Goal: Task Accomplishment & Management: Manage account settings

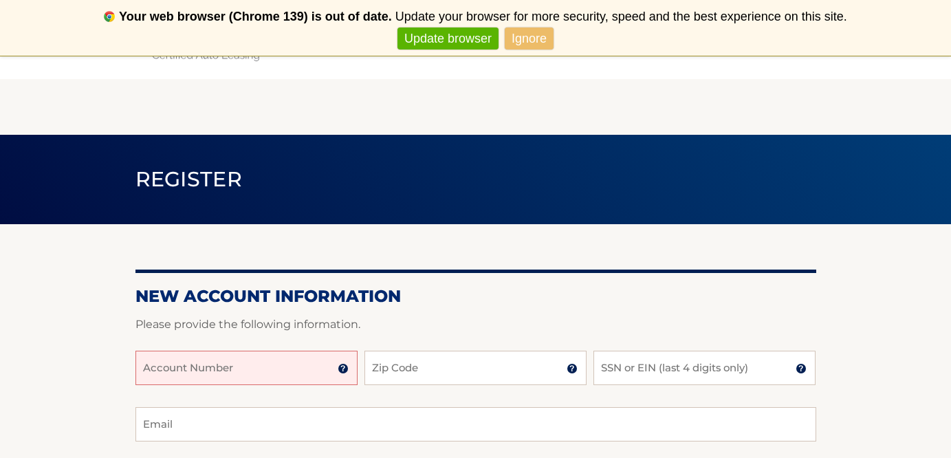
click at [343, 373] on img at bounding box center [343, 368] width 11 height 11
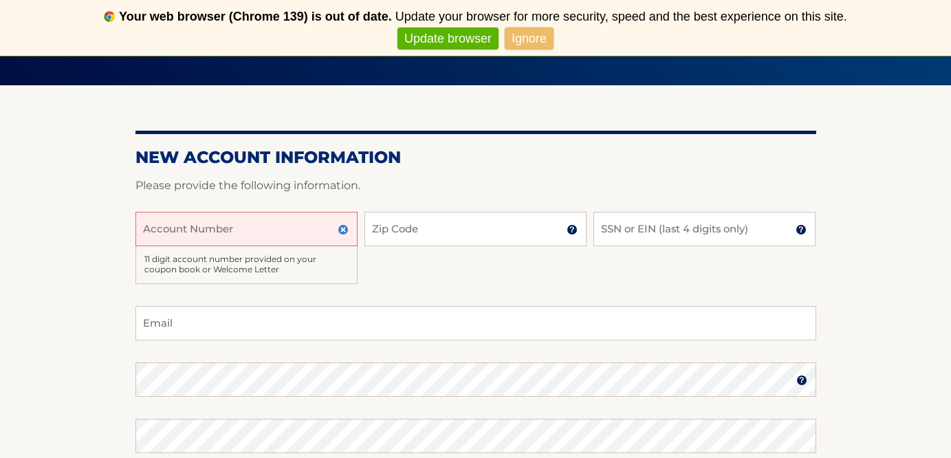
scroll to position [146, 0]
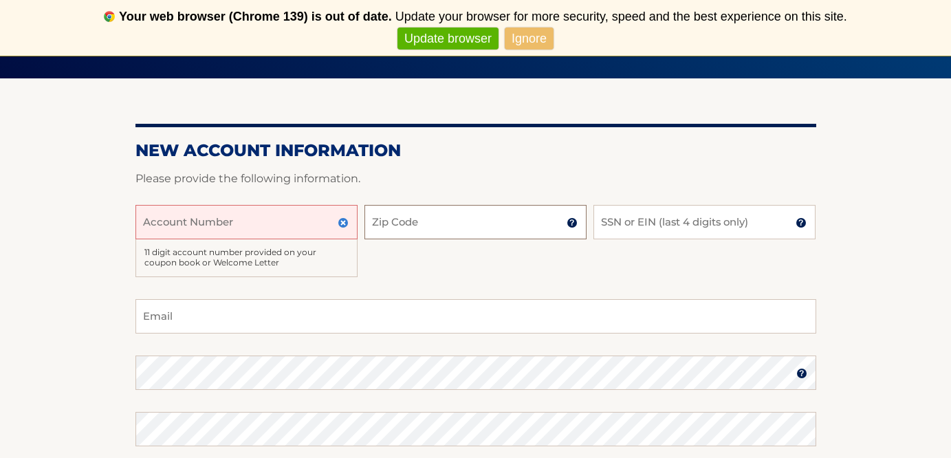
click at [408, 219] on input "Zip Code" at bounding box center [476, 222] width 222 height 34
type input "33913"
type input "[EMAIL_ADDRESS][DOMAIN_NAME]"
click at [615, 223] on input "SSN or EIN (last 4 digits only)" at bounding box center [705, 222] width 222 height 34
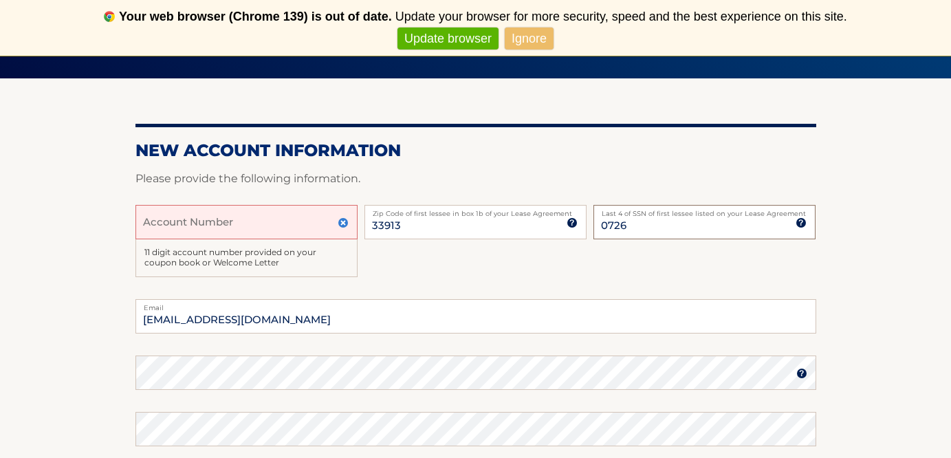
type input "0726"
type input "mookie4966@gmail.com"
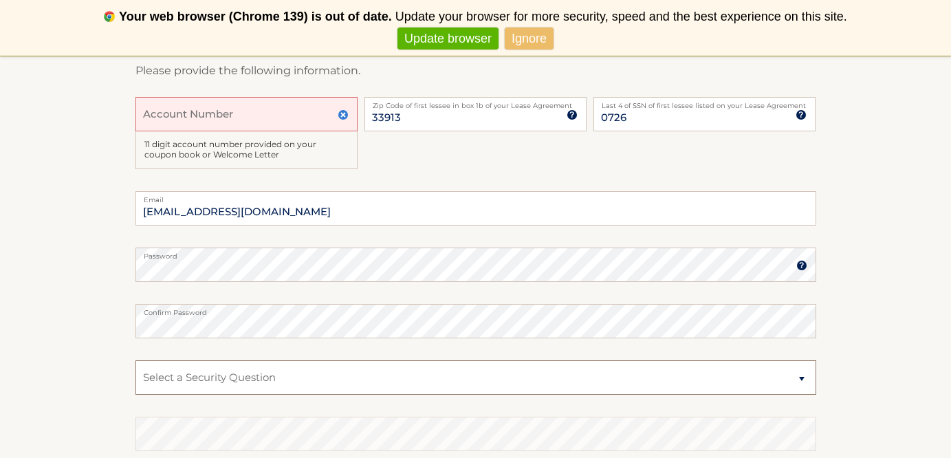
scroll to position [272, 0]
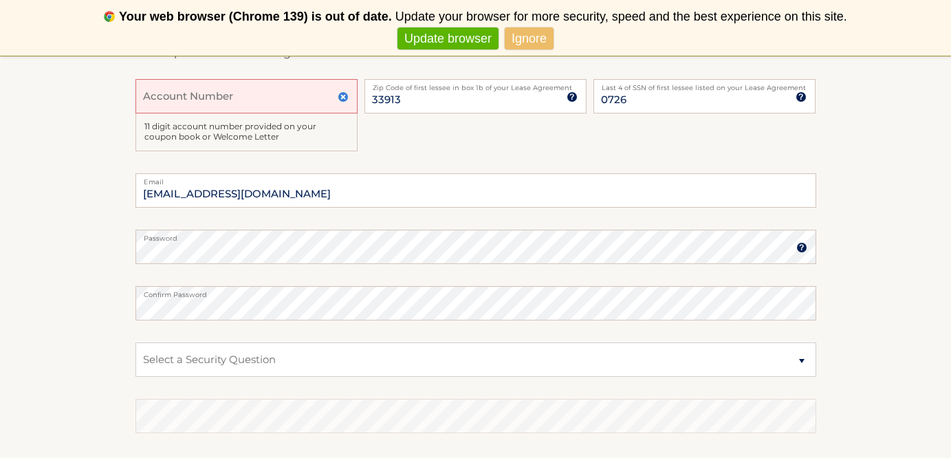
click at [344, 91] on img at bounding box center [343, 96] width 11 height 11
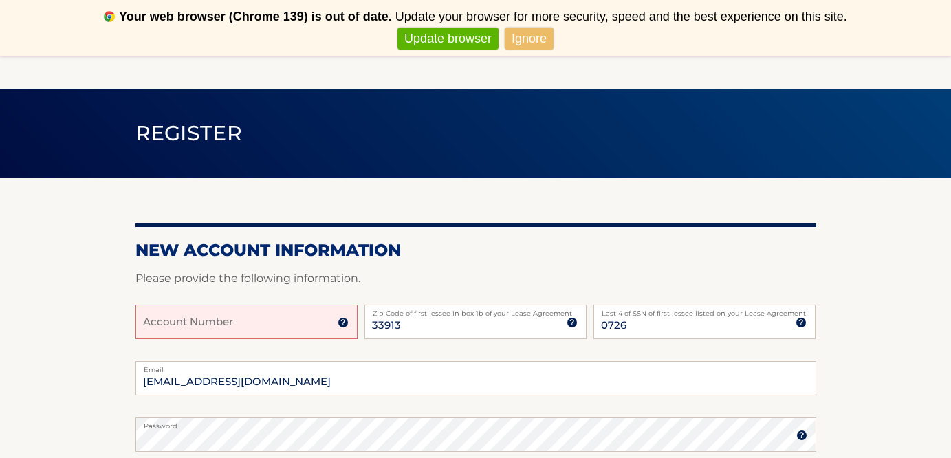
scroll to position [77, 0]
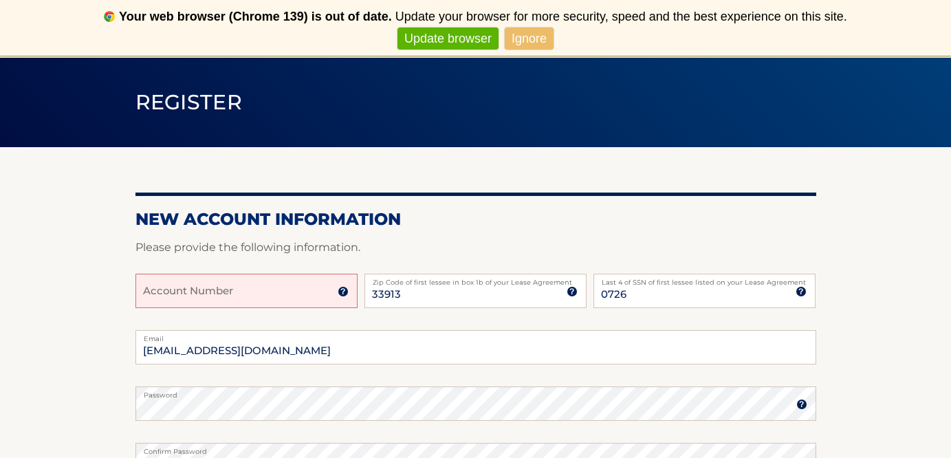
click at [525, 29] on link "Ignore" at bounding box center [529, 39] width 49 height 23
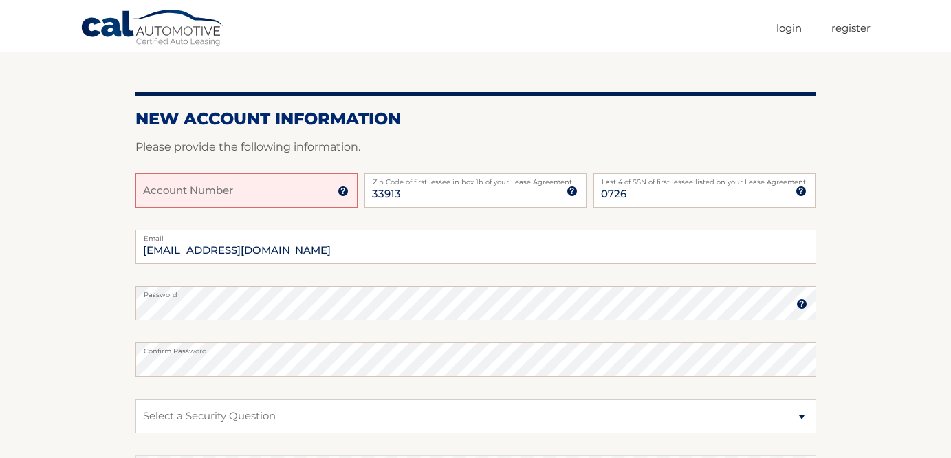
scroll to position [122, 0]
click at [801, 303] on img at bounding box center [802, 303] width 11 height 11
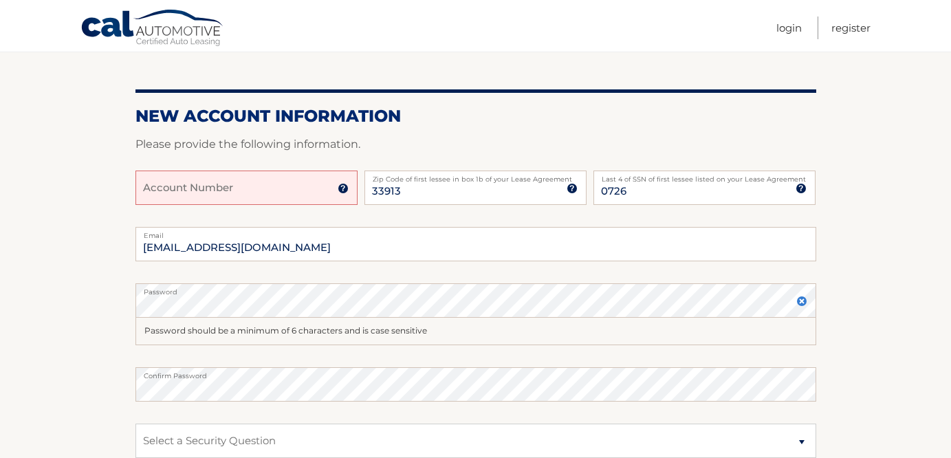
click at [239, 193] on input "Account Number" at bounding box center [247, 188] width 222 height 34
click at [638, 195] on input "0726" at bounding box center [705, 188] width 222 height 34
type input "0"
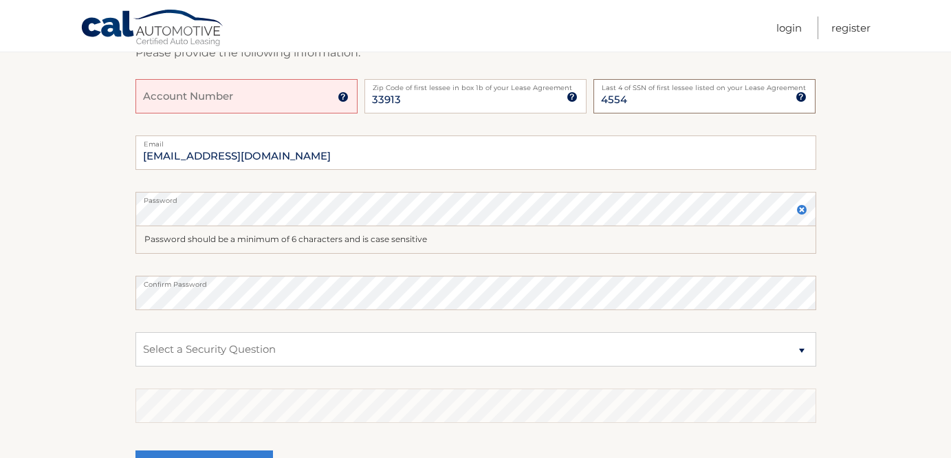
scroll to position [215, 0]
type input "4554"
click at [801, 350] on select "Select a Security Question What was the name of your elementary school? What is…" at bounding box center [476, 351] width 681 height 34
select select "2"
click at [136, 334] on select "Select a Security Question What was the name of your elementary school? What is…" at bounding box center [476, 351] width 681 height 34
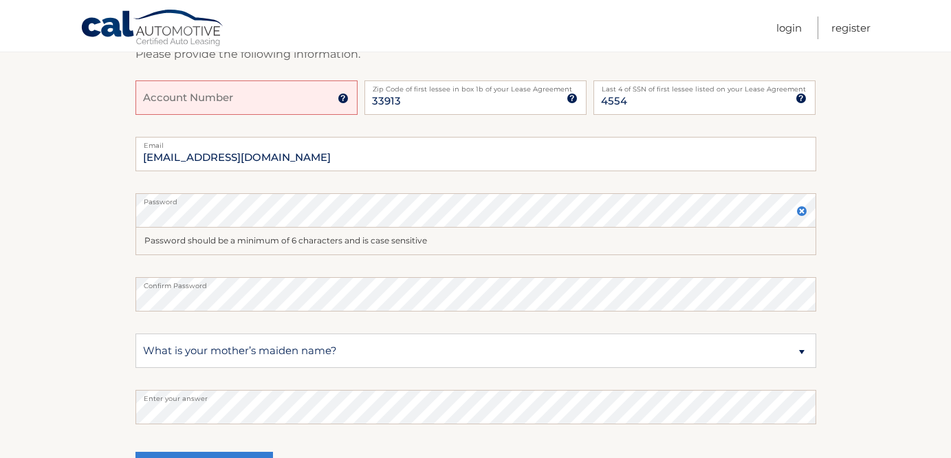
click at [215, 102] on input "Account Number" at bounding box center [247, 97] width 222 height 34
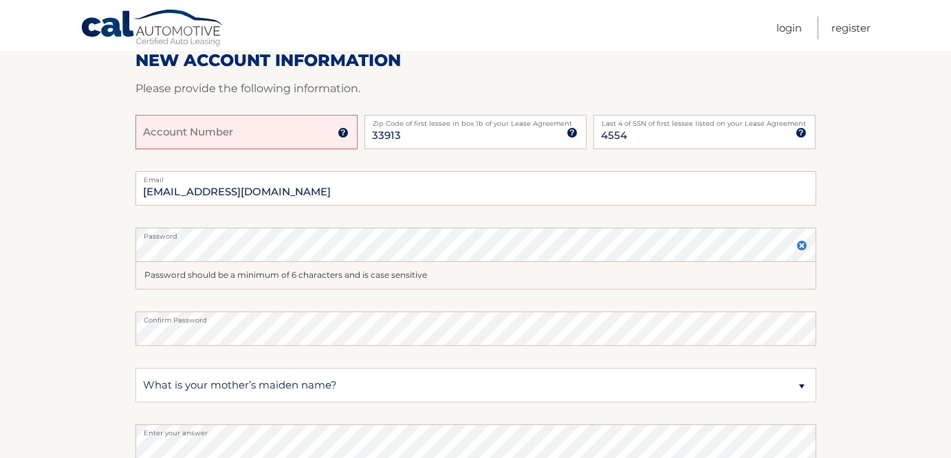
scroll to position [177, 0]
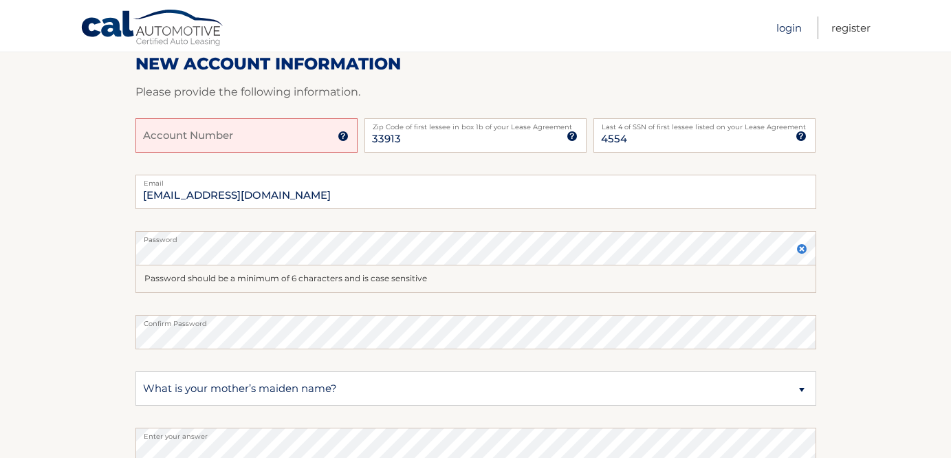
click at [782, 27] on link "Login" at bounding box center [789, 28] width 25 height 23
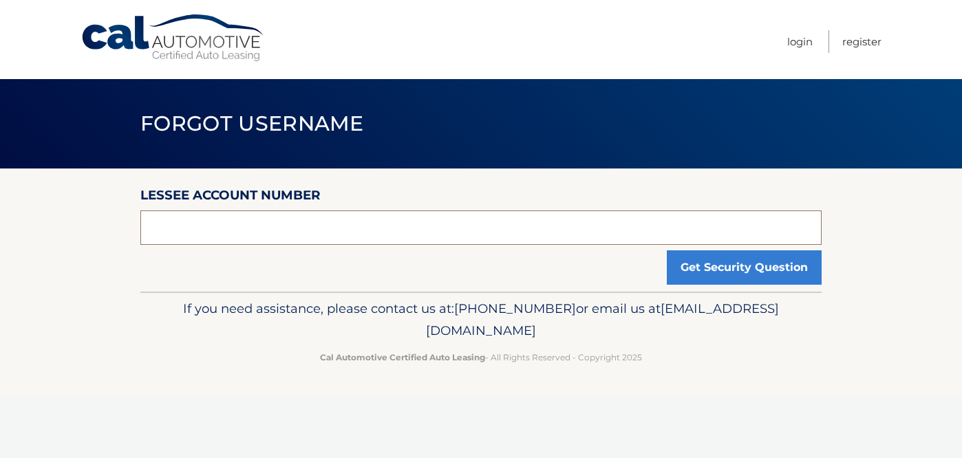
click at [578, 232] on input "text" at bounding box center [480, 227] width 681 height 34
click at [800, 42] on link "Login" at bounding box center [799, 41] width 25 height 23
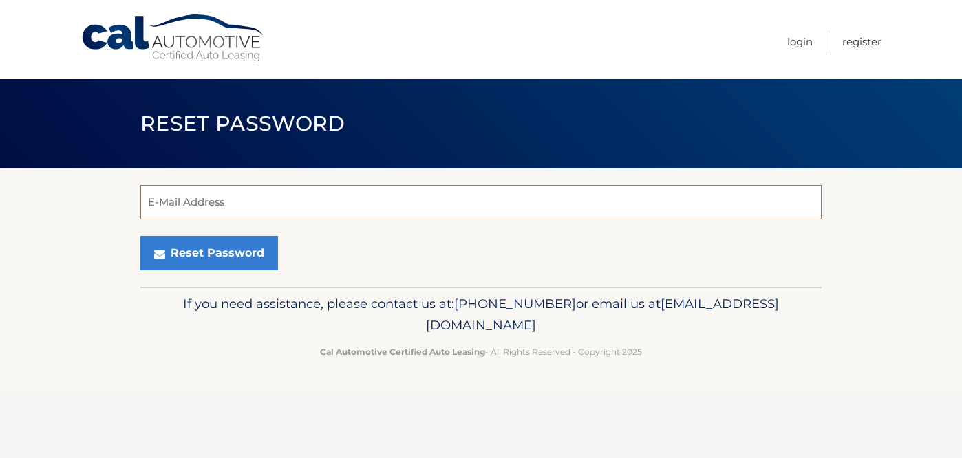
click at [358, 210] on input "E-Mail Address" at bounding box center [480, 202] width 681 height 34
type input "Mookie4966@gmail.com"
click at [140, 236] on button "Reset Password" at bounding box center [209, 253] width 138 height 34
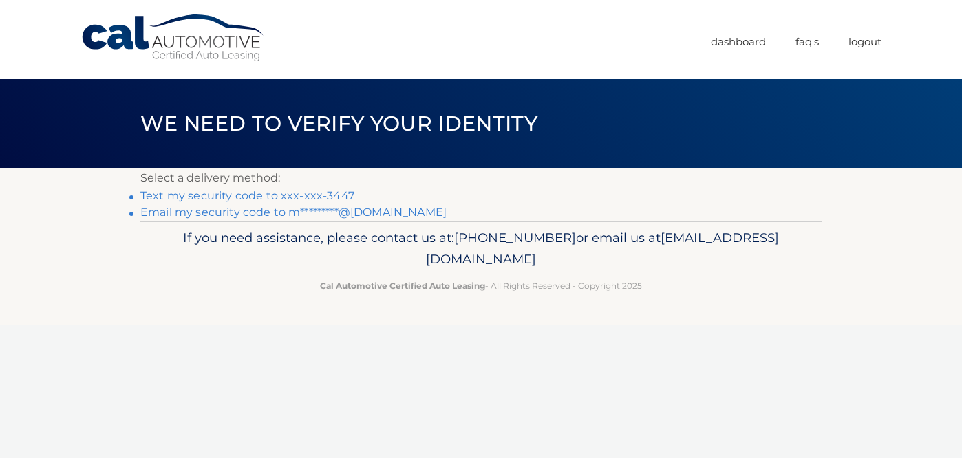
click at [292, 196] on link "Text my security code to xxx-xxx-3447" at bounding box center [247, 195] width 214 height 13
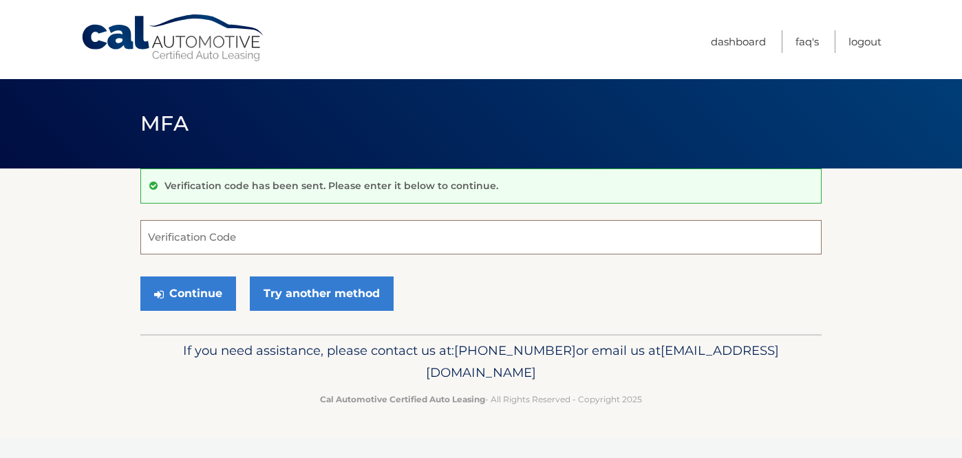
click at [309, 241] on input "Verification Code" at bounding box center [480, 237] width 681 height 34
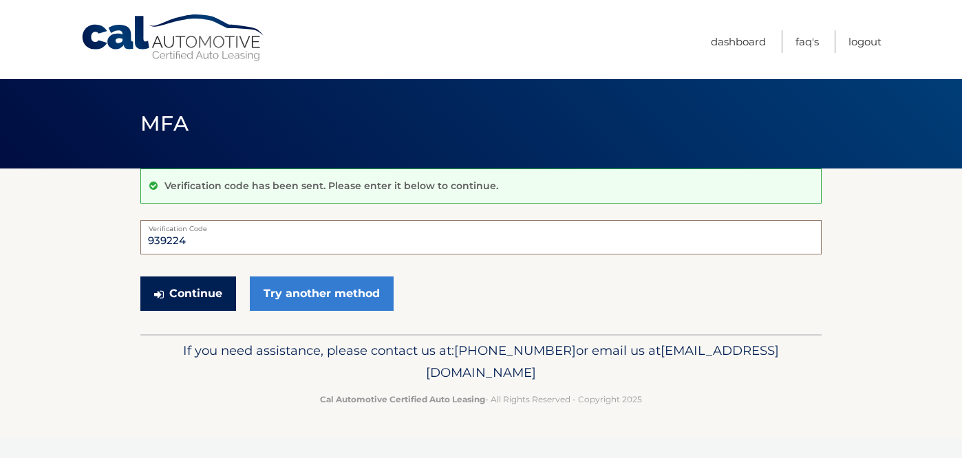
type input "939224"
click at [208, 302] on button "Continue" at bounding box center [188, 294] width 96 height 34
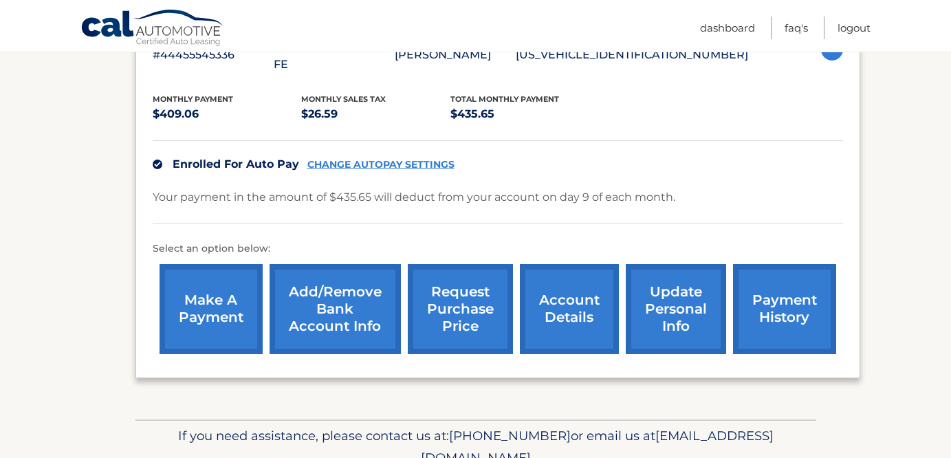
scroll to position [285, 0]
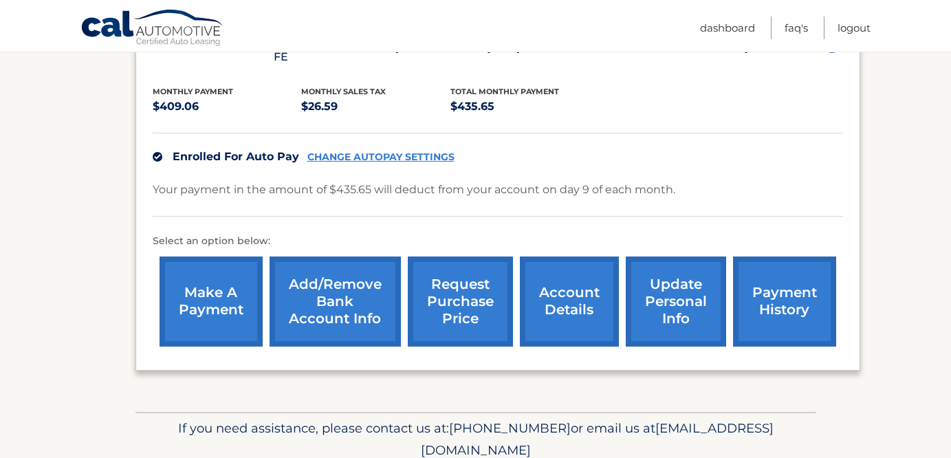
click at [448, 272] on link "request purchase price" at bounding box center [460, 302] width 105 height 90
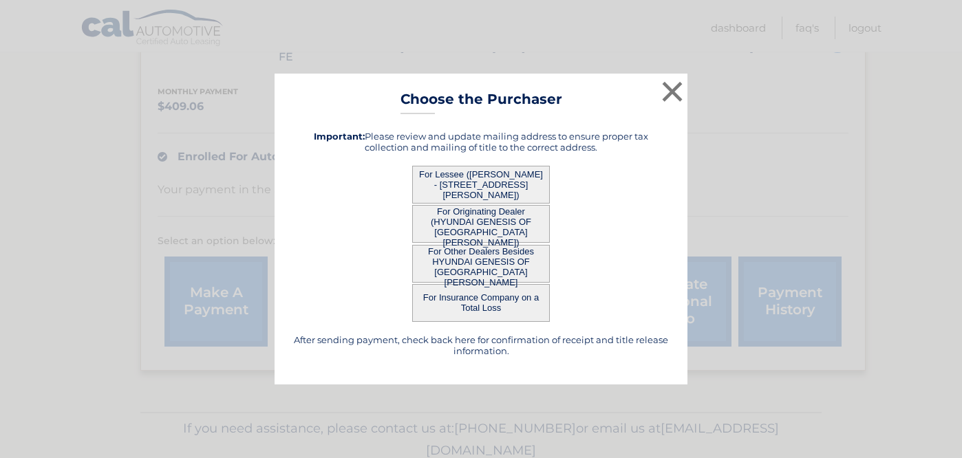
click at [492, 184] on button "For Lessee (DAVID MANCUSO - 10520 AMIATA WAY, 101, FORT MYERS, fl 33913)" at bounding box center [481, 185] width 138 height 38
click at [671, 86] on button "×" at bounding box center [672, 92] width 28 height 28
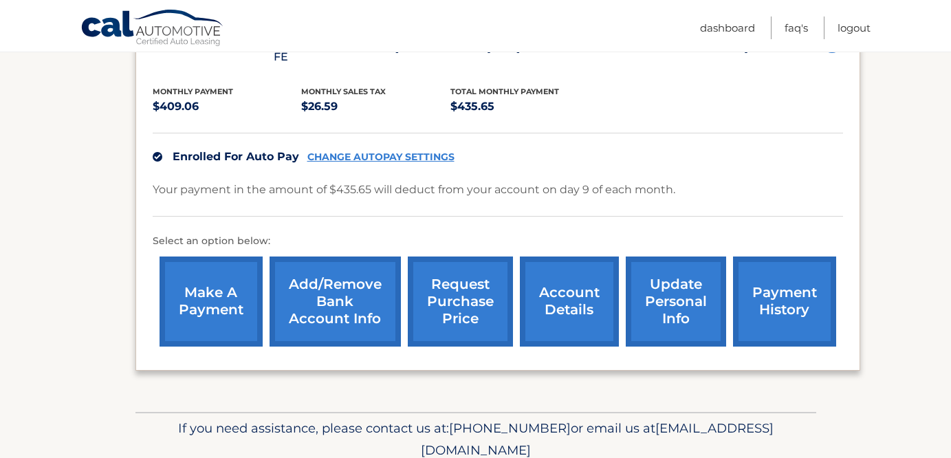
click at [578, 272] on link "account details" at bounding box center [569, 302] width 99 height 90
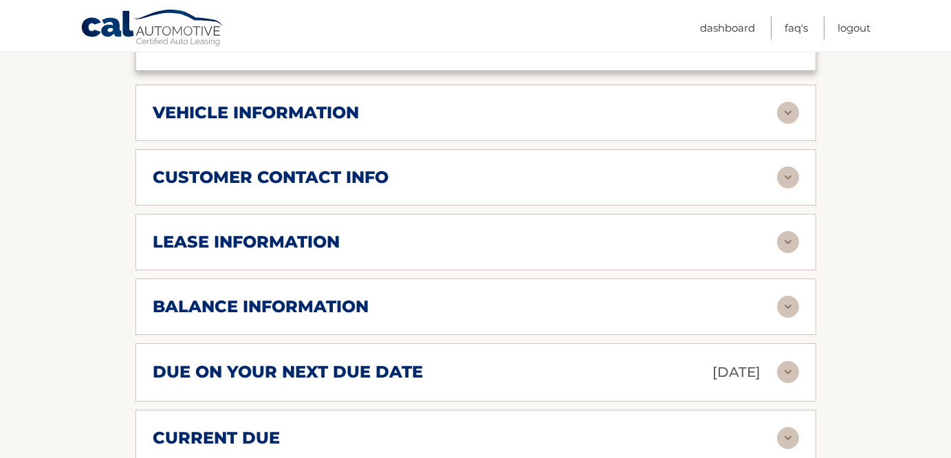
scroll to position [609, 0]
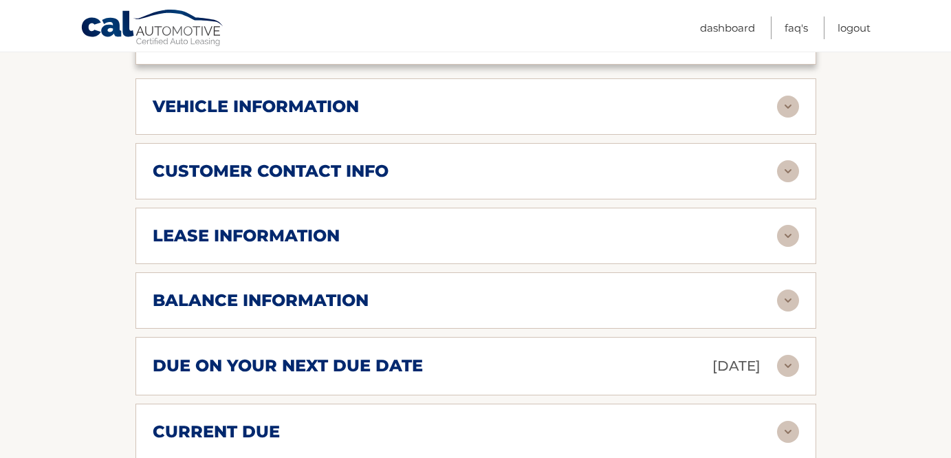
click at [784, 290] on img at bounding box center [788, 301] width 22 height 22
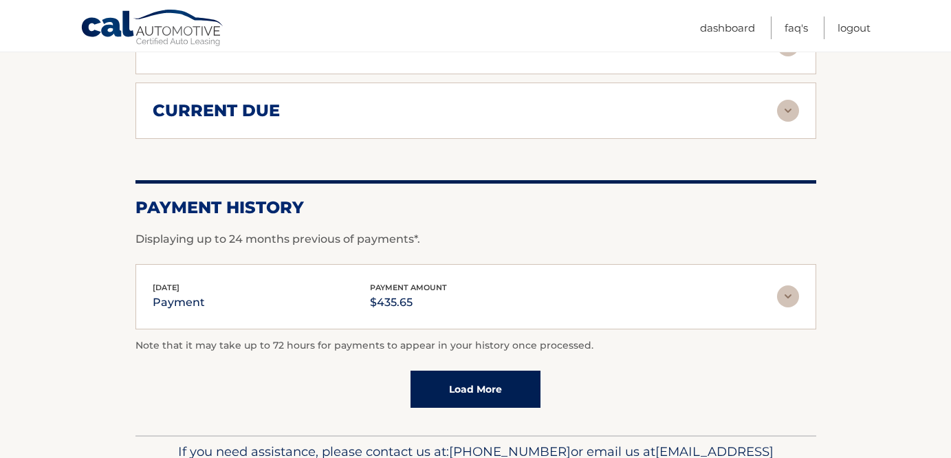
scroll to position [1156, 0]
